Goal: Navigation & Orientation: Find specific page/section

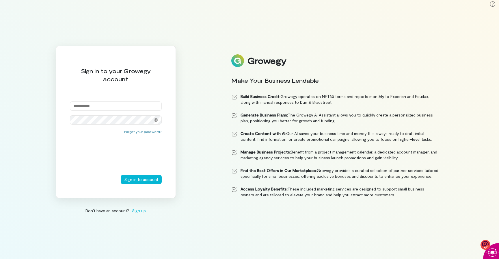
click at [120, 105] on input "email" at bounding box center [116, 105] width 92 height 9
click at [99, 106] on input "email" at bounding box center [116, 105] width 92 height 9
type input "**********"
click at [139, 180] on button "Sign in to account" at bounding box center [141, 179] width 41 height 9
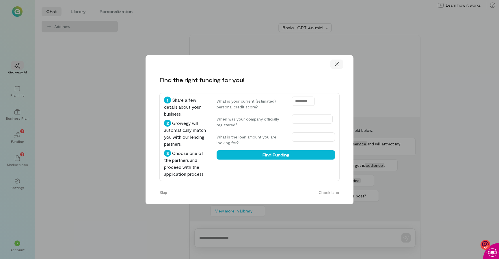
click at [338, 63] on icon at bounding box center [337, 64] width 6 height 6
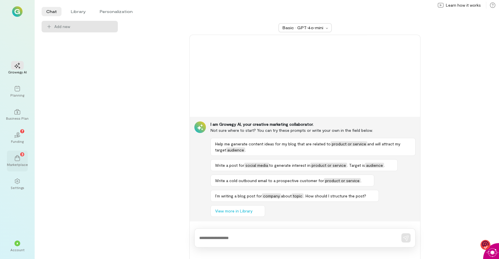
click at [21, 151] on div "3 Marketplace" at bounding box center [17, 161] width 21 height 21
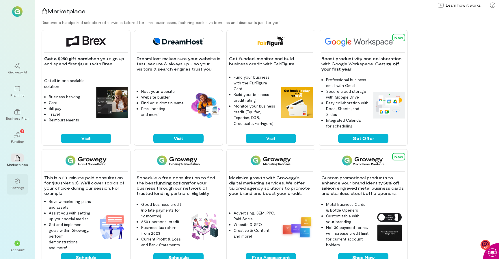
click at [18, 181] on icon at bounding box center [17, 181] width 5 height 5
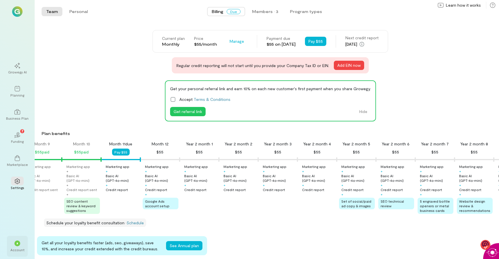
click at [16, 242] on span "*" at bounding box center [17, 243] width 2 height 3
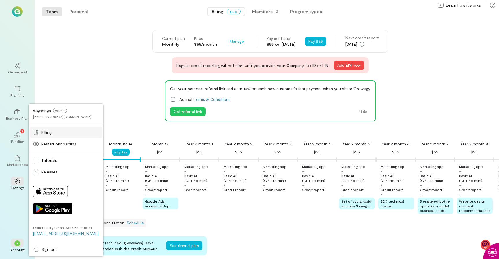
click at [47, 129] on span "Billing" at bounding box center [46, 132] width 10 height 6
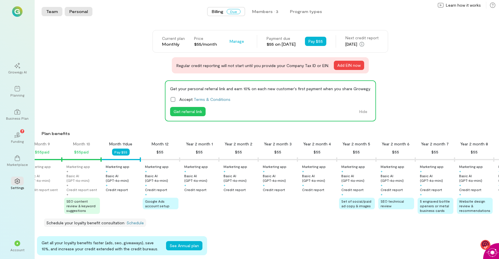
click at [81, 10] on button "Personal" at bounding box center [79, 11] width 28 height 9
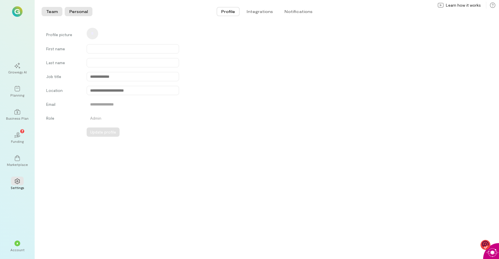
click at [51, 13] on button "Team" at bounding box center [52, 11] width 21 height 9
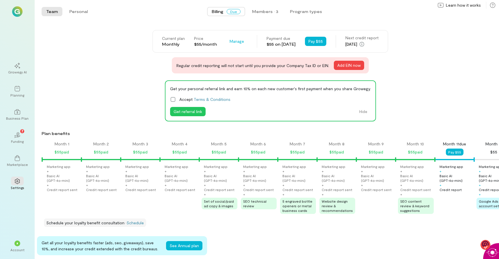
scroll to position [0, 334]
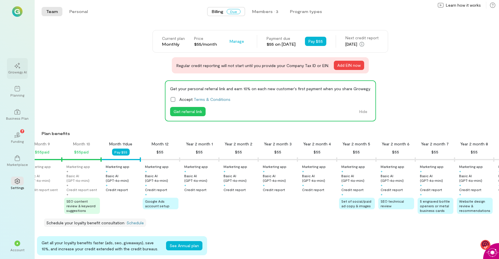
click at [18, 72] on div "Growegy AI" at bounding box center [17, 72] width 19 height 5
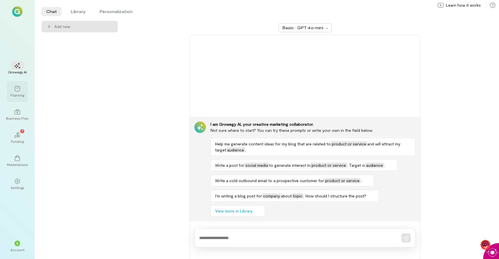
click at [20, 95] on div "Planning" at bounding box center [17, 95] width 14 height 5
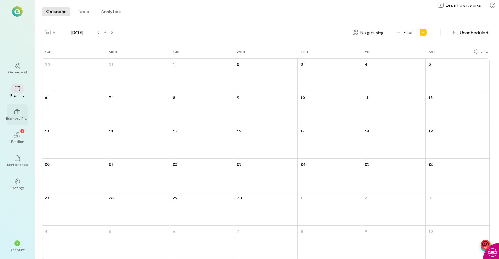
click at [20, 115] on div at bounding box center [17, 111] width 13 height 9
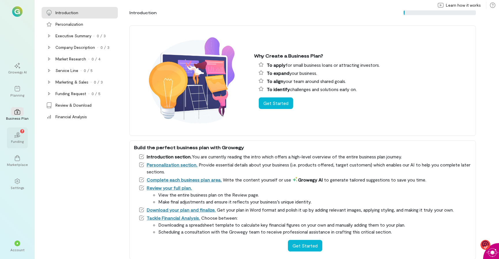
click at [20, 134] on div "02 7" at bounding box center [17, 134] width 13 height 9
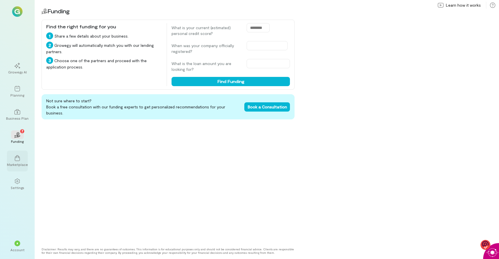
click at [19, 161] on div at bounding box center [17, 157] width 13 height 9
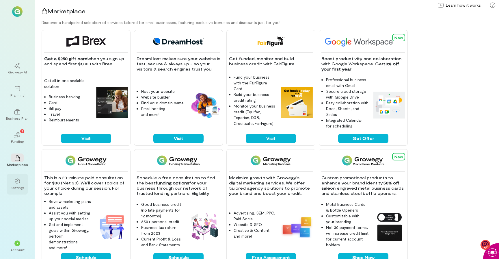
click at [18, 182] on icon at bounding box center [17, 181] width 6 height 6
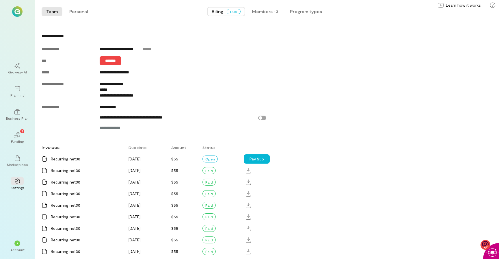
scroll to position [377, 0]
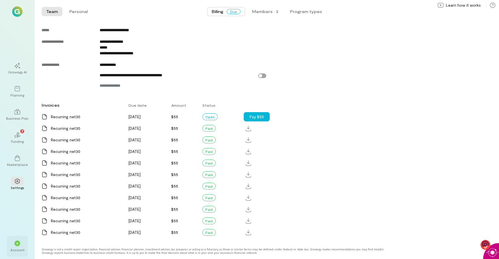
click at [17, 244] on span "*" at bounding box center [17, 243] width 2 height 3
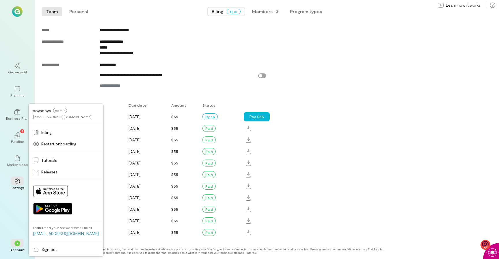
click at [16, 17] on div "Growegy AI Planning Business Plan 02 7 Funding Marketplace Settings * Account s…" at bounding box center [17, 129] width 35 height 259
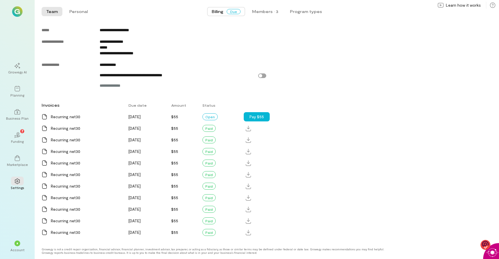
click at [18, 12] on img at bounding box center [17, 11] width 10 height 10
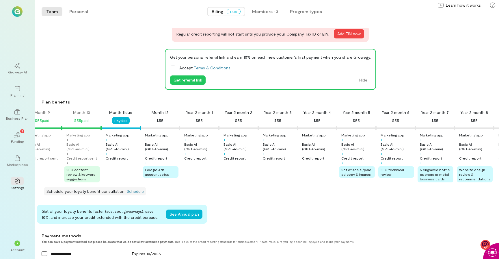
scroll to position [0, 0]
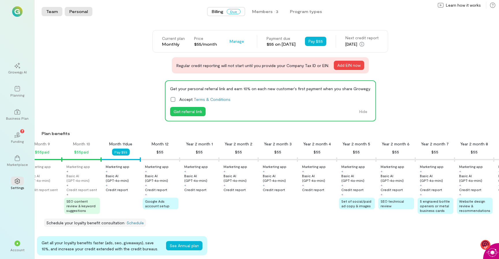
click at [77, 9] on button "Personal" at bounding box center [79, 11] width 28 height 9
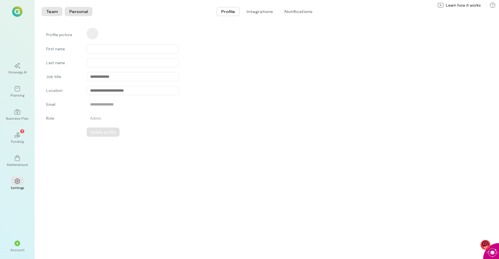
click at [52, 11] on button "Team" at bounding box center [52, 11] width 21 height 9
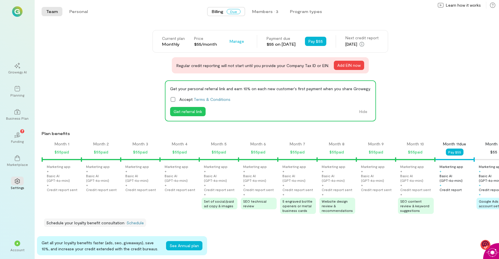
scroll to position [0, 334]
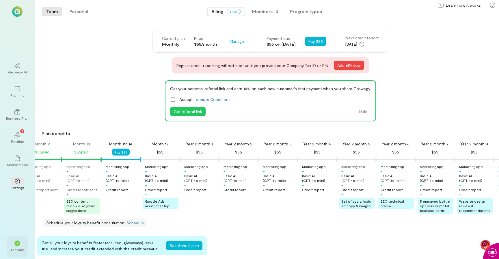
click at [18, 246] on div "*" at bounding box center [17, 243] width 13 height 9
